Goal: Task Accomplishment & Management: Manage account settings

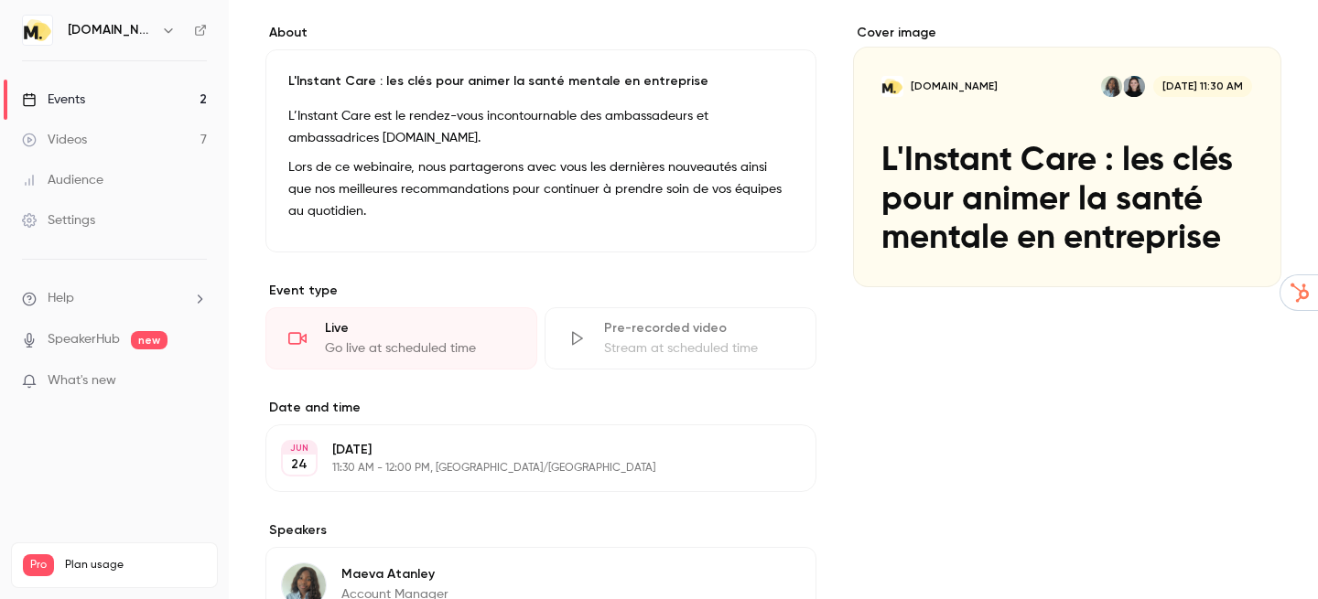
scroll to position [143, 0]
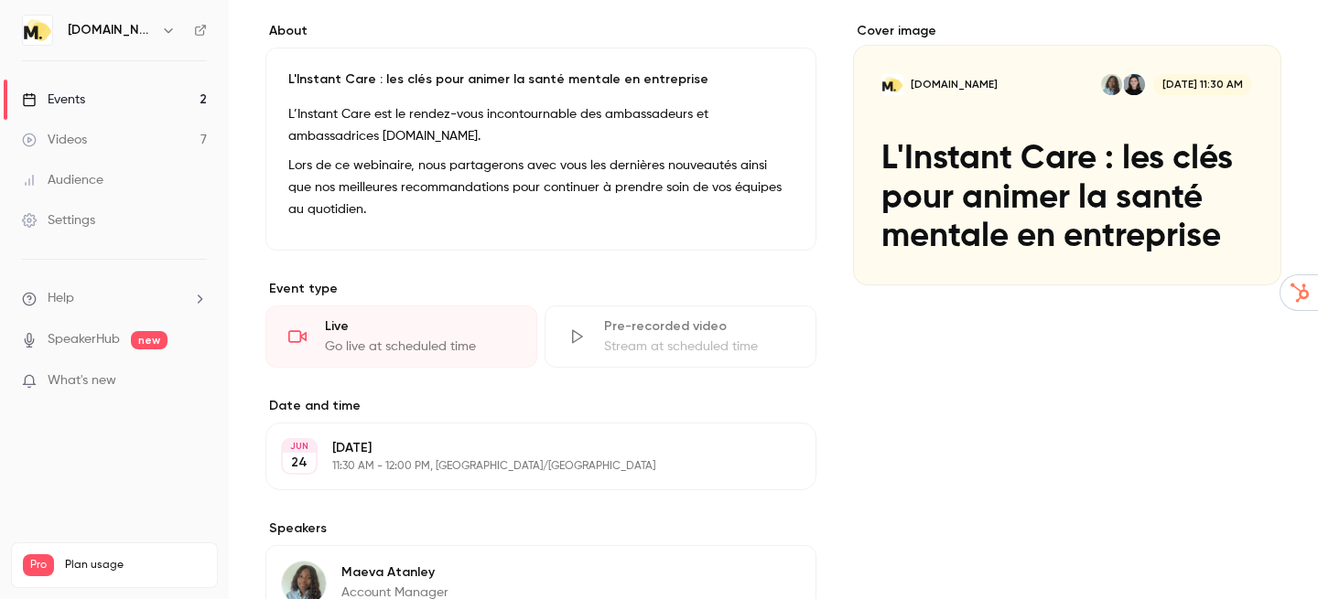
click at [87, 102] on link "Events 2" at bounding box center [114, 100] width 229 height 40
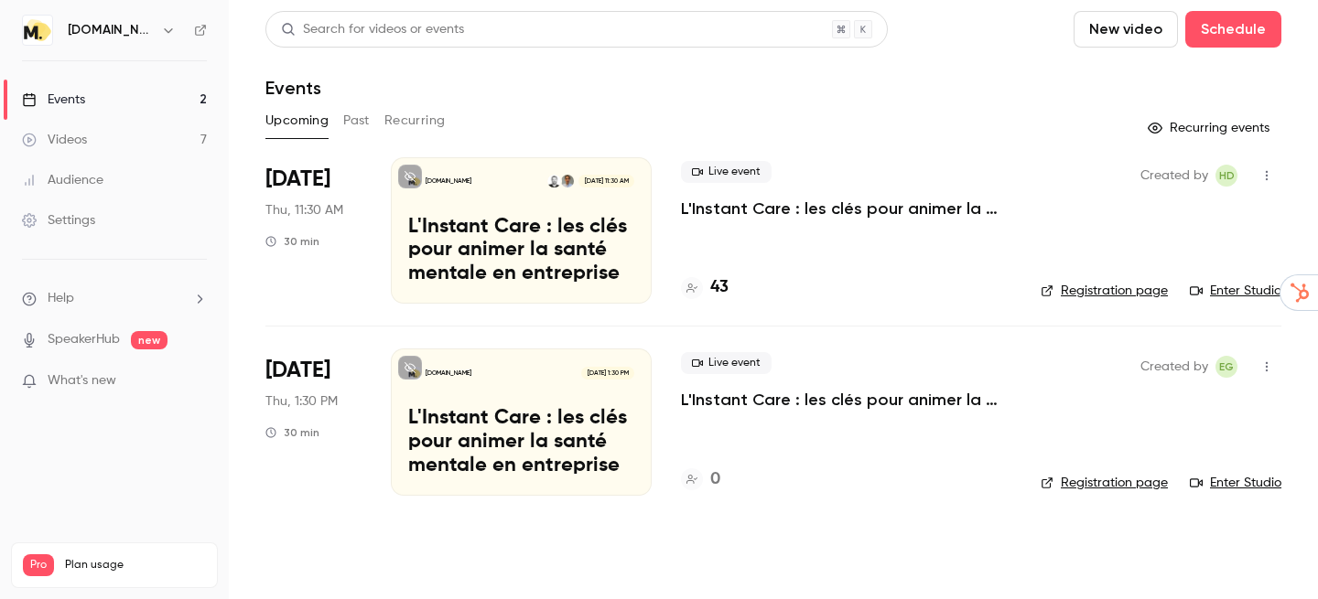
click at [816, 217] on p "L'Instant Care : les clés pour animer la santé mentale en entreprise" at bounding box center [846, 209] width 330 height 22
click at [1237, 295] on link "Enter Studio" at bounding box center [1236, 291] width 92 height 18
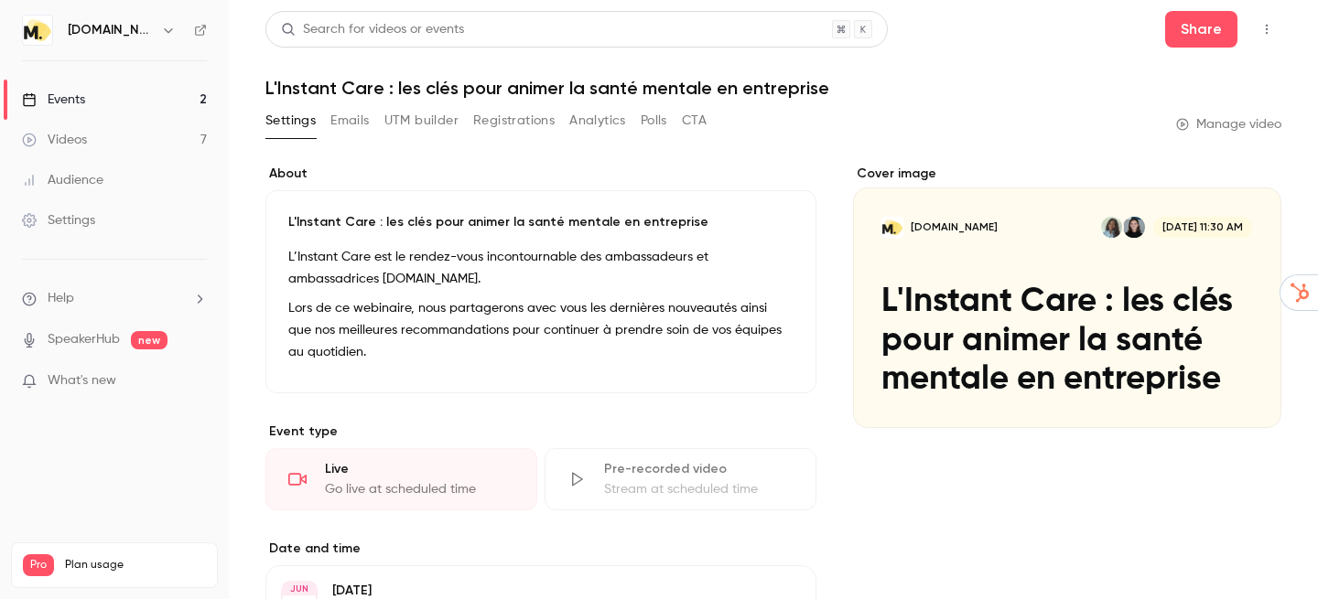
click at [83, 80] on link "Events 2" at bounding box center [114, 100] width 229 height 40
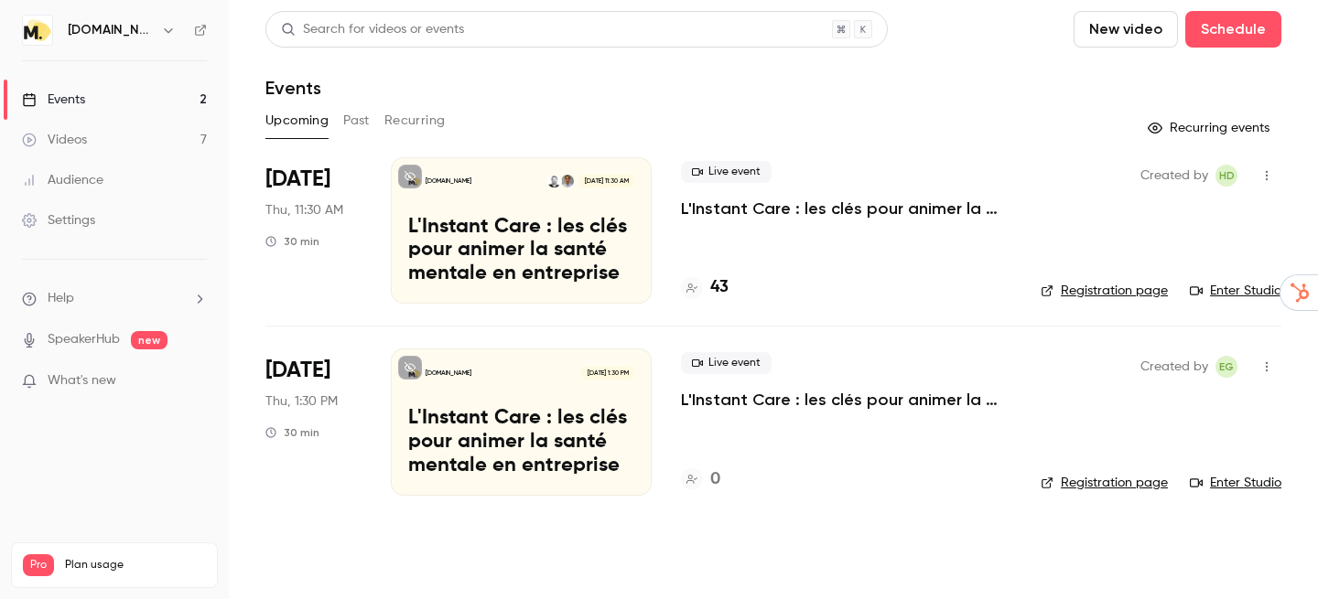
click at [345, 113] on button "Past" at bounding box center [356, 120] width 27 height 29
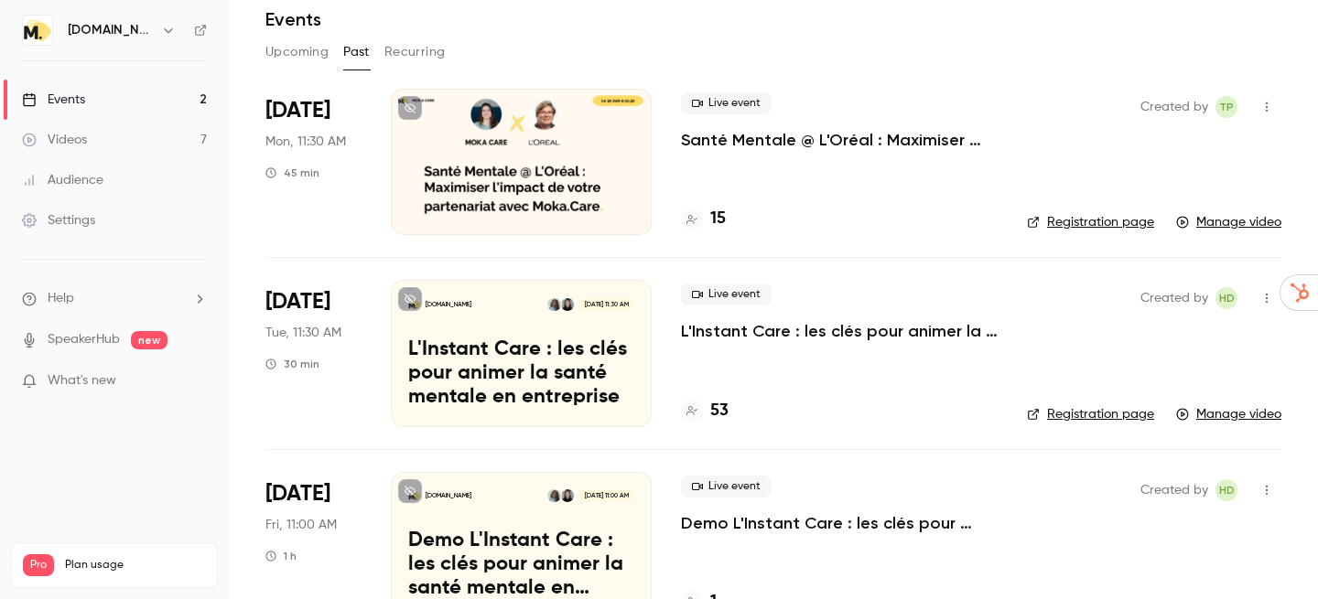
scroll to position [70, 0]
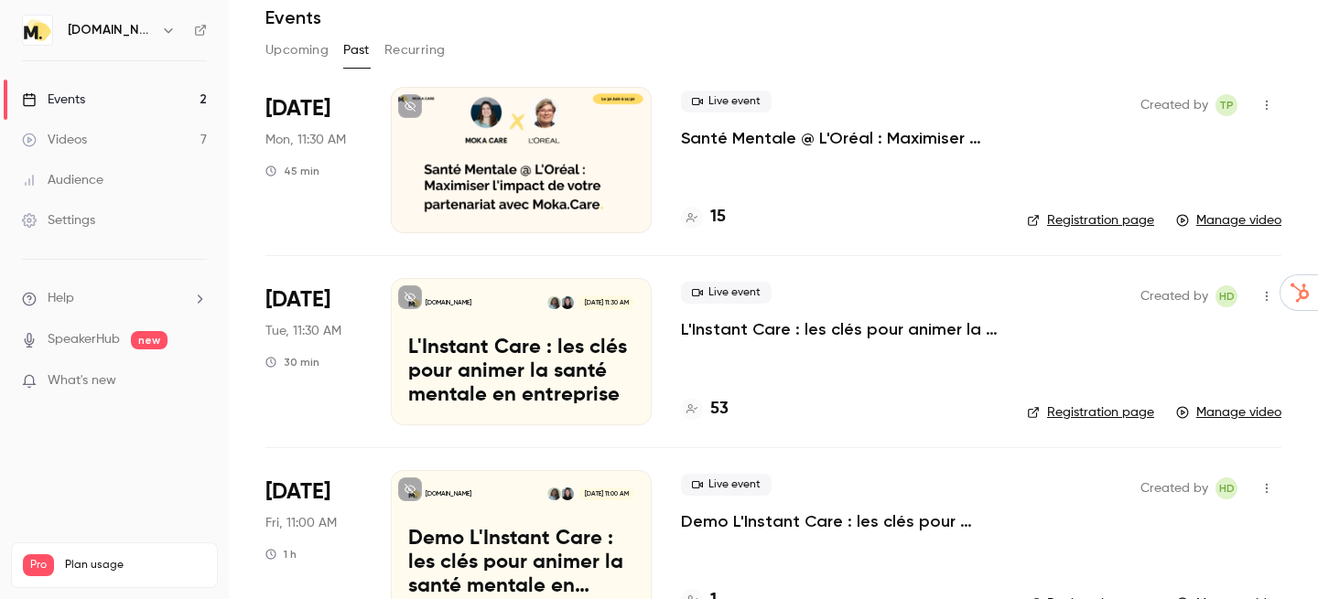
click at [800, 328] on p "L'Instant Care : les clés pour animer la santé mentale en entreprise" at bounding box center [839, 329] width 317 height 22
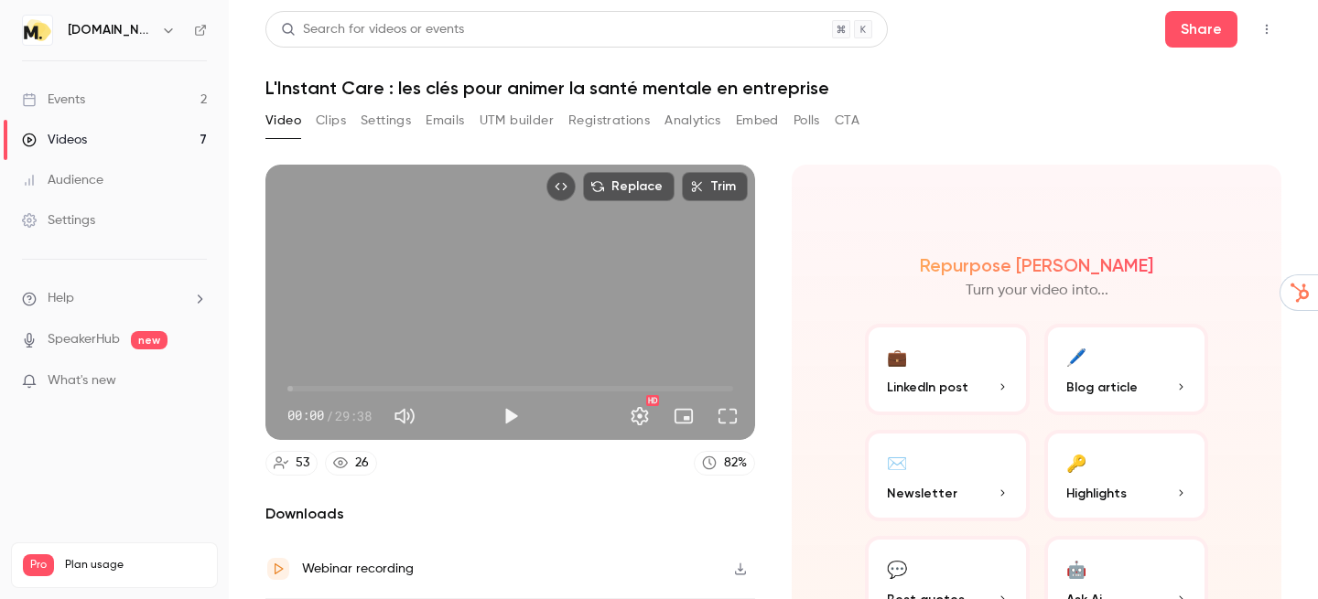
click at [581, 124] on button "Registrations" at bounding box center [608, 120] width 81 height 29
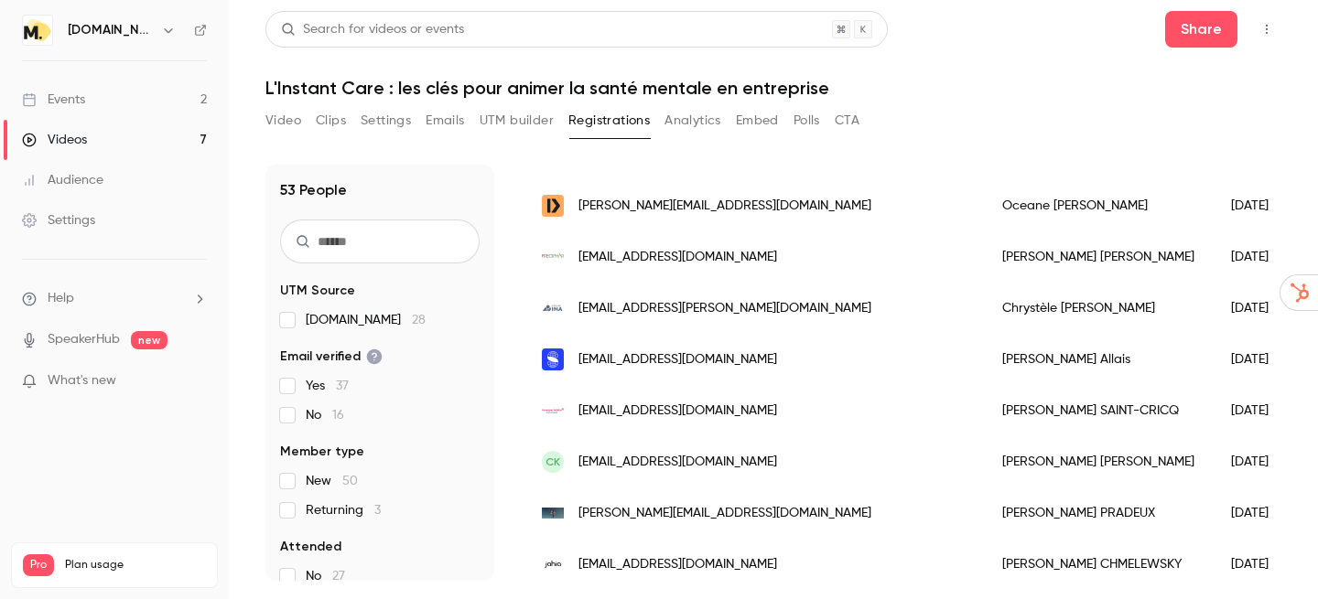
scroll to position [770, 0]
